Goal: Information Seeking & Learning: Learn about a topic

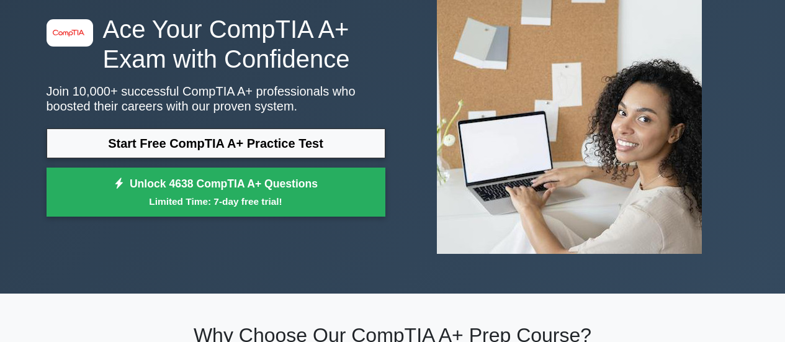
scroll to position [186, 0]
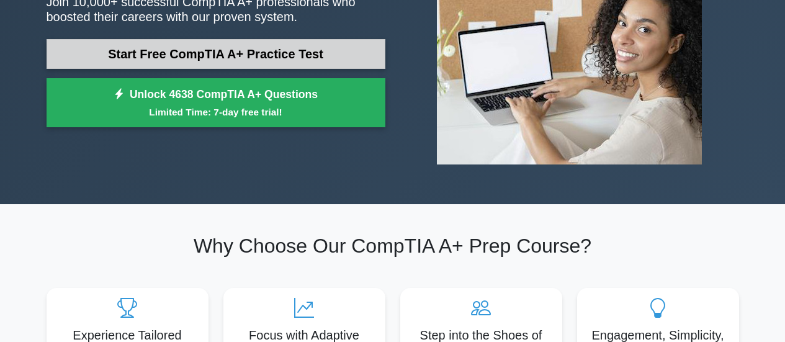
click at [247, 56] on link "Start Free CompTIA A+ Practice Test" at bounding box center [216, 54] width 339 height 30
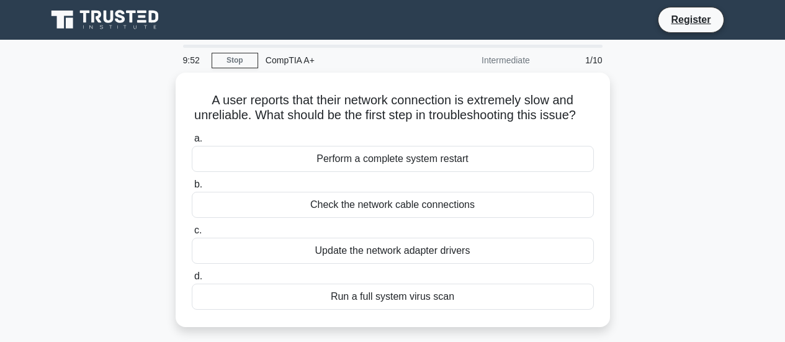
scroll to position [62, 0]
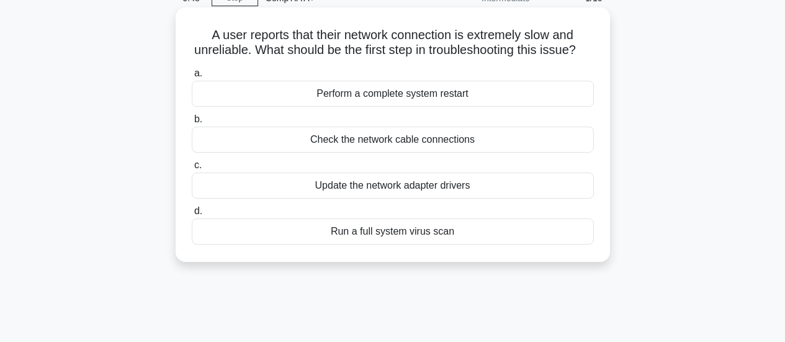
click at [448, 153] on div "Check the network cable connections" at bounding box center [393, 140] width 402 height 26
click at [192, 124] on input "b. Check the network cable connections" at bounding box center [192, 119] width 0 height 8
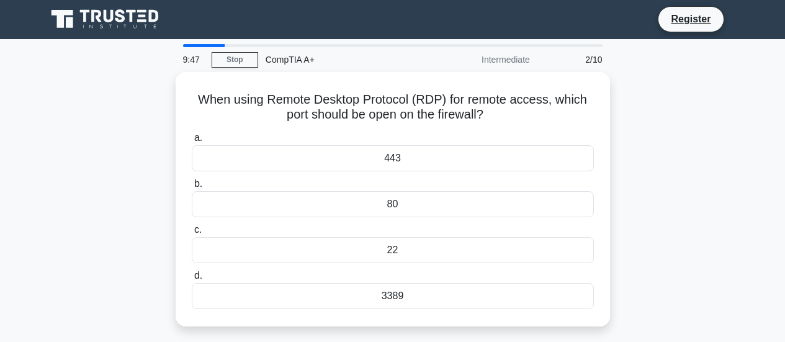
scroll to position [0, 0]
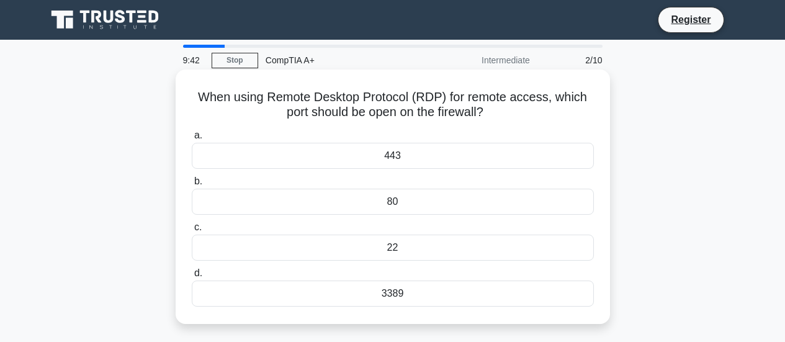
click at [418, 299] on div "3389" at bounding box center [393, 294] width 402 height 26
click at [192, 278] on input "d. 3389" at bounding box center [192, 273] width 0 height 8
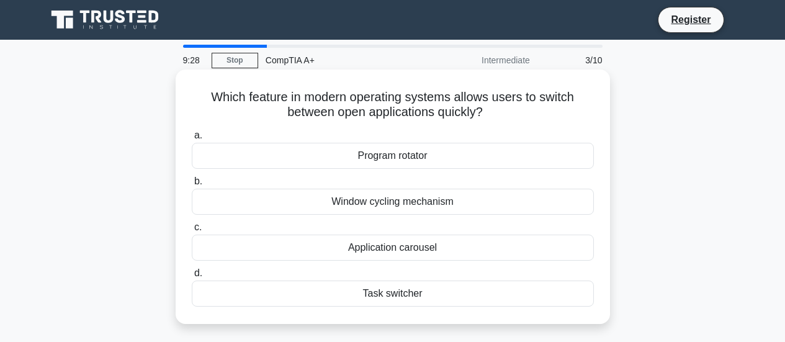
click at [420, 296] on div "Task switcher" at bounding box center [393, 294] width 402 height 26
click at [192, 278] on input "d. Task switcher" at bounding box center [192, 273] width 0 height 8
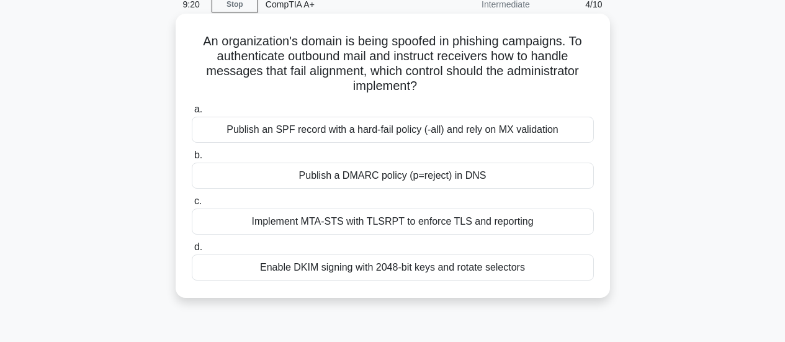
scroll to position [62, 0]
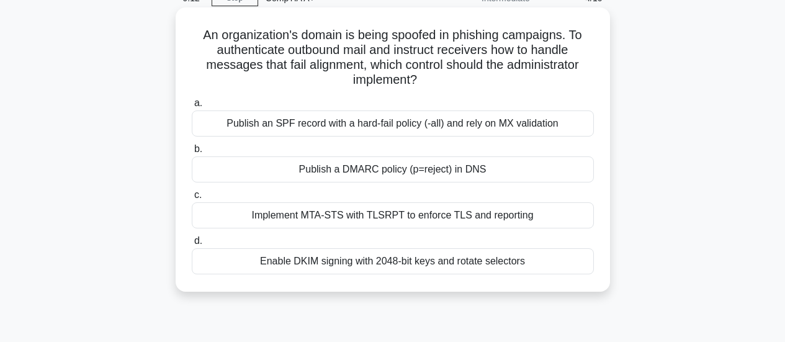
click at [404, 123] on div "Publish an SPF record with a hard-fail policy (-all) and rely on MX validation" at bounding box center [393, 124] width 402 height 26
click at [192, 107] on input "a. Publish an SPF record with a hard-fail policy (-all) and rely on MX validati…" at bounding box center [192, 103] width 0 height 8
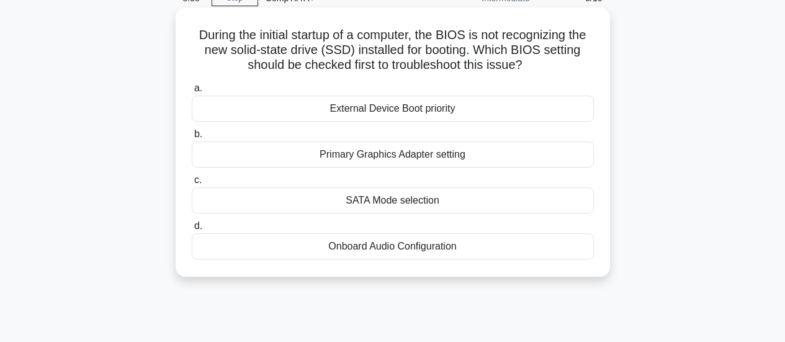
click at [476, 109] on div "External Device Boot priority" at bounding box center [393, 109] width 402 height 26
click at [192, 93] on input "a. External Device Boot priority" at bounding box center [192, 88] width 0 height 8
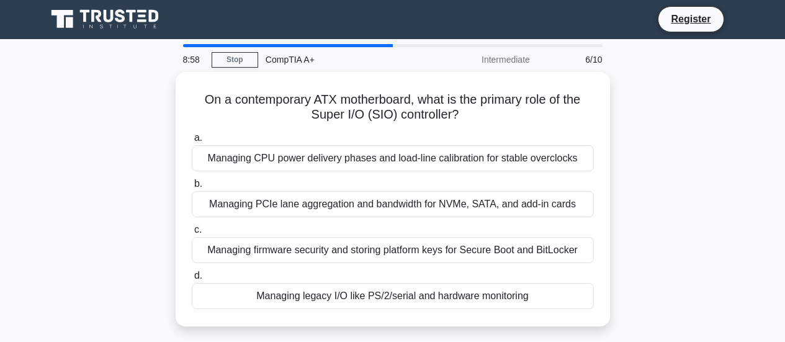
scroll to position [0, 0]
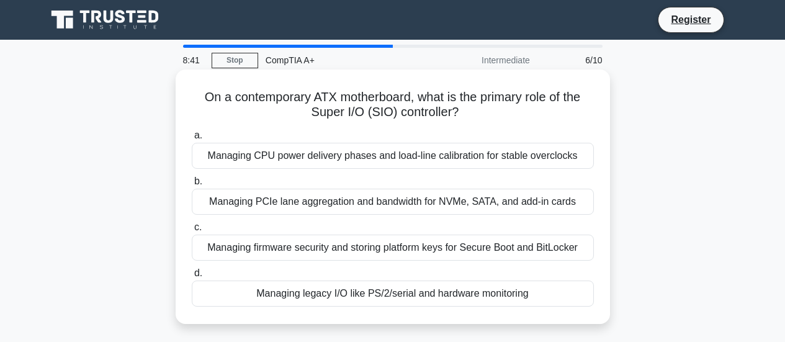
click at [504, 301] on div "Managing legacy I/O like PS/2/serial and hardware monitoring" at bounding box center [393, 294] width 402 height 26
click at [192, 278] on input "d. Managing legacy I/O like PS/2/serial and hardware monitoring" at bounding box center [192, 273] width 0 height 8
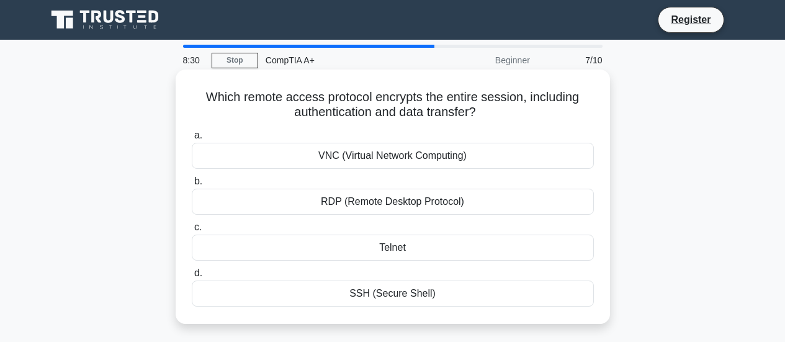
click at [403, 295] on div "SSH (Secure Shell)" at bounding box center [393, 294] width 402 height 26
click at [192, 278] on input "d. SSH (Secure Shell)" at bounding box center [192, 273] width 0 height 8
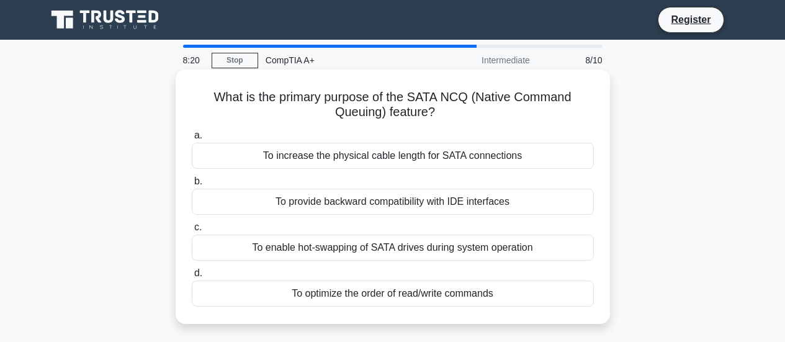
click at [403, 295] on div "To optimize the order of read/write commands" at bounding box center [393, 294] width 402 height 26
click at [192, 278] on input "d. To optimize the order of read/write commands" at bounding box center [192, 273] width 0 height 8
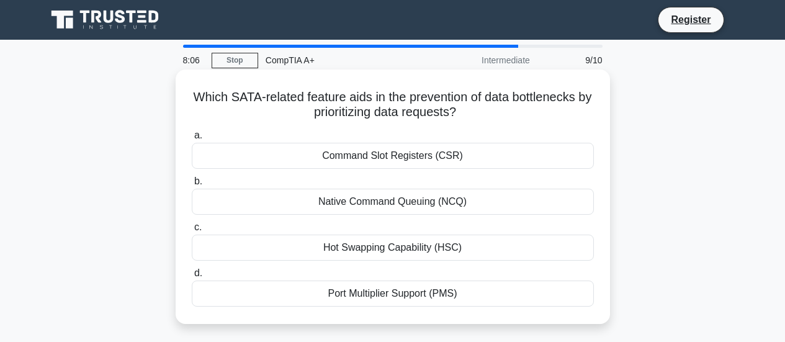
click at [403, 298] on div "Port Multiplier Support (PMS)" at bounding box center [393, 294] width 402 height 26
click at [192, 278] on input "d. Port Multiplier Support (PMS)" at bounding box center [192, 273] width 0 height 8
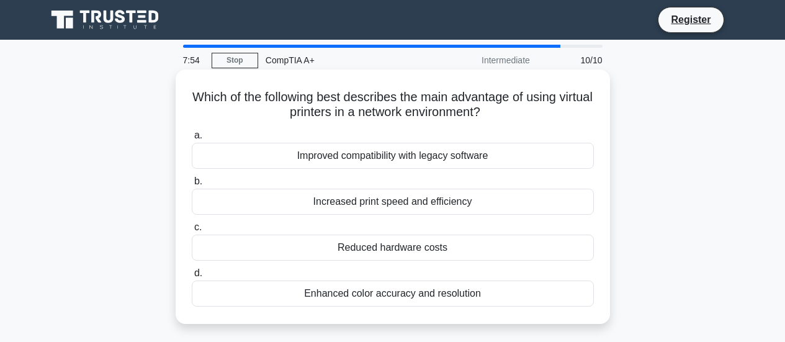
click at [425, 206] on div "Increased print speed and efficiency" at bounding box center [393, 202] width 402 height 26
click at [192, 186] on input "b. Increased print speed and efficiency" at bounding box center [192, 182] width 0 height 8
